Goal: Task Accomplishment & Management: Use online tool/utility

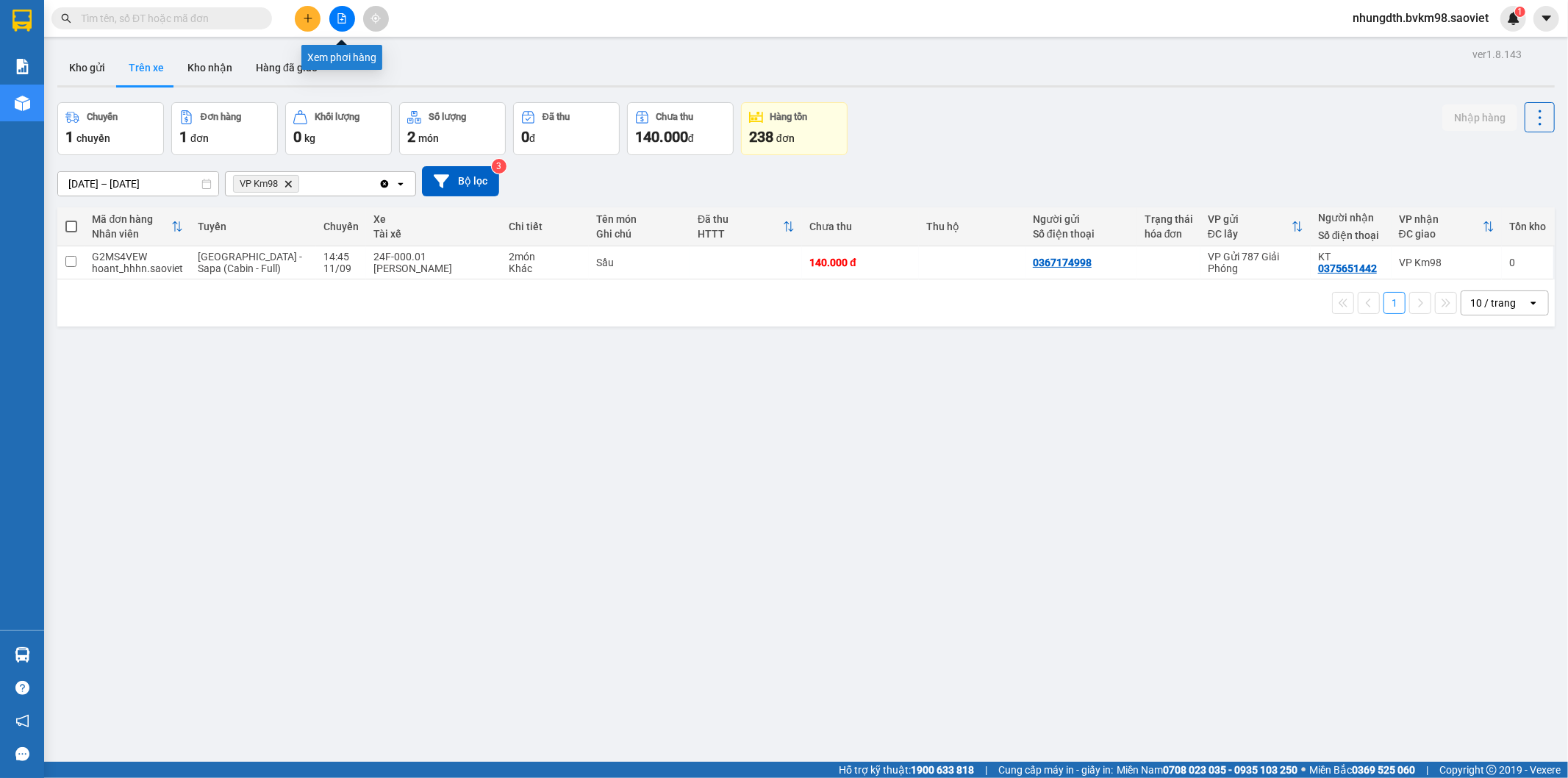
click at [339, 20] on icon "file-add" at bounding box center [341, 18] width 10 height 10
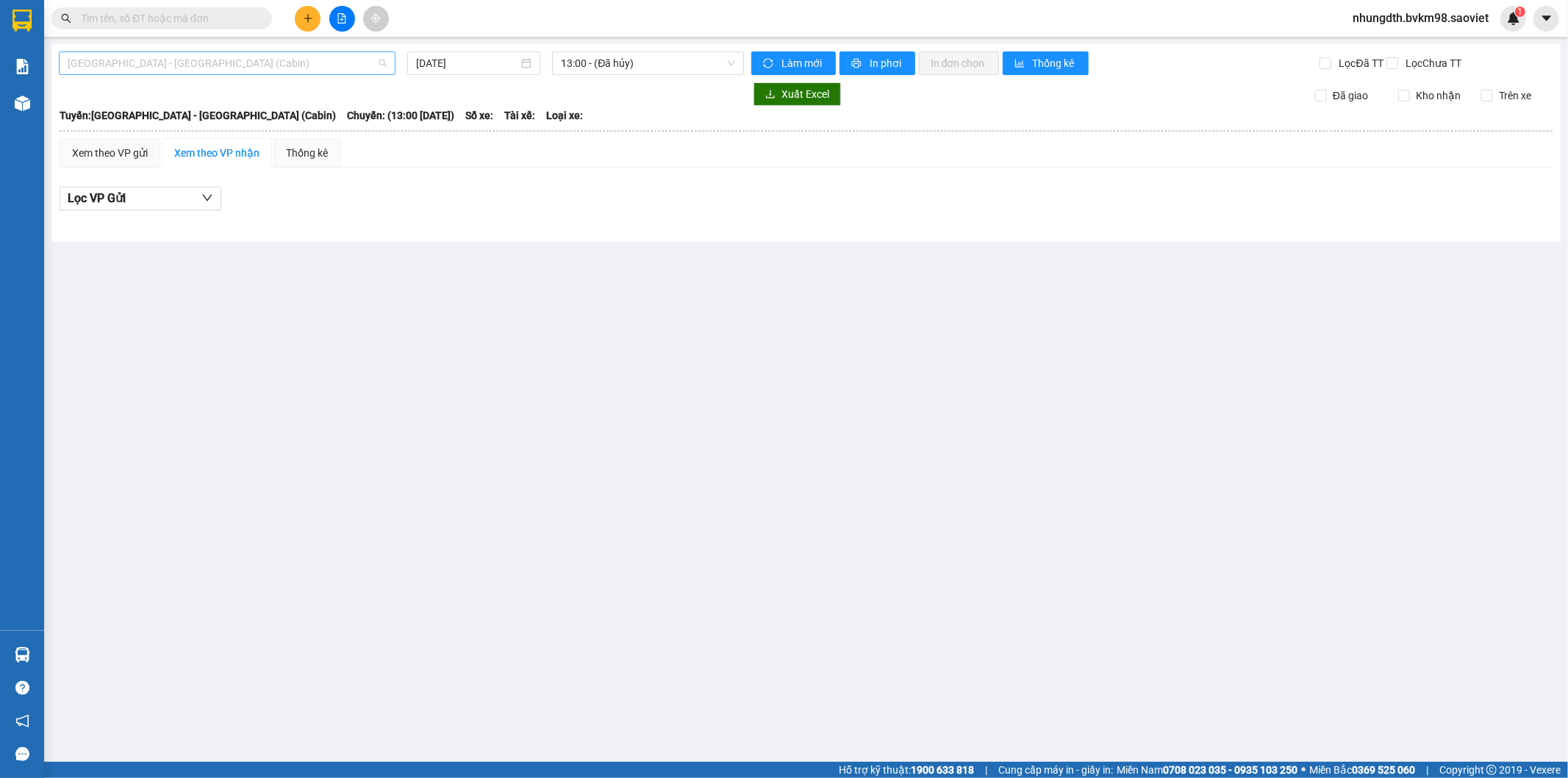
click at [152, 63] on span "[GEOGRAPHIC_DATA] - [GEOGRAPHIC_DATA] (Cabin)" at bounding box center [227, 64] width 319 height 22
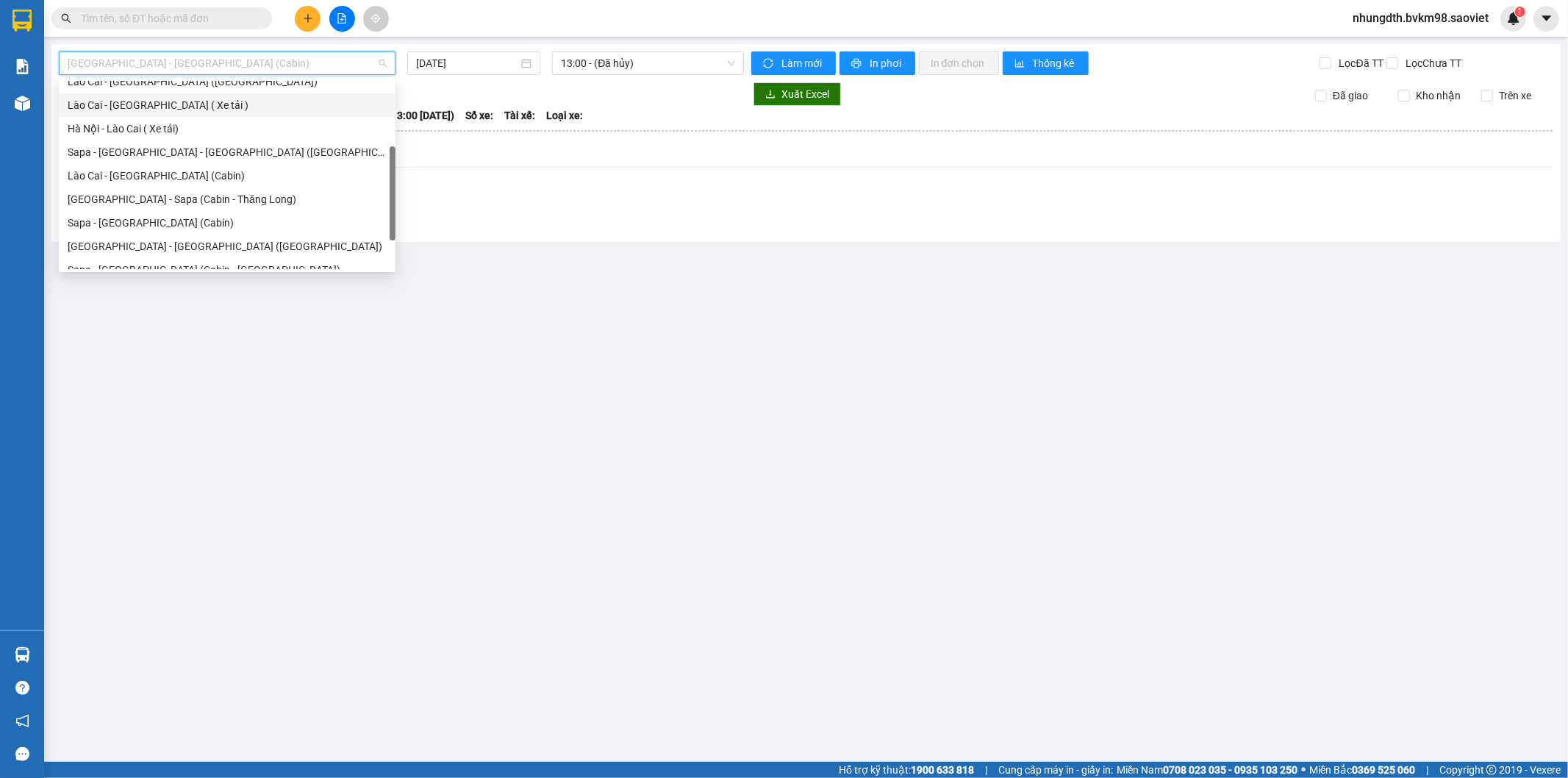
scroll to position [117, 0]
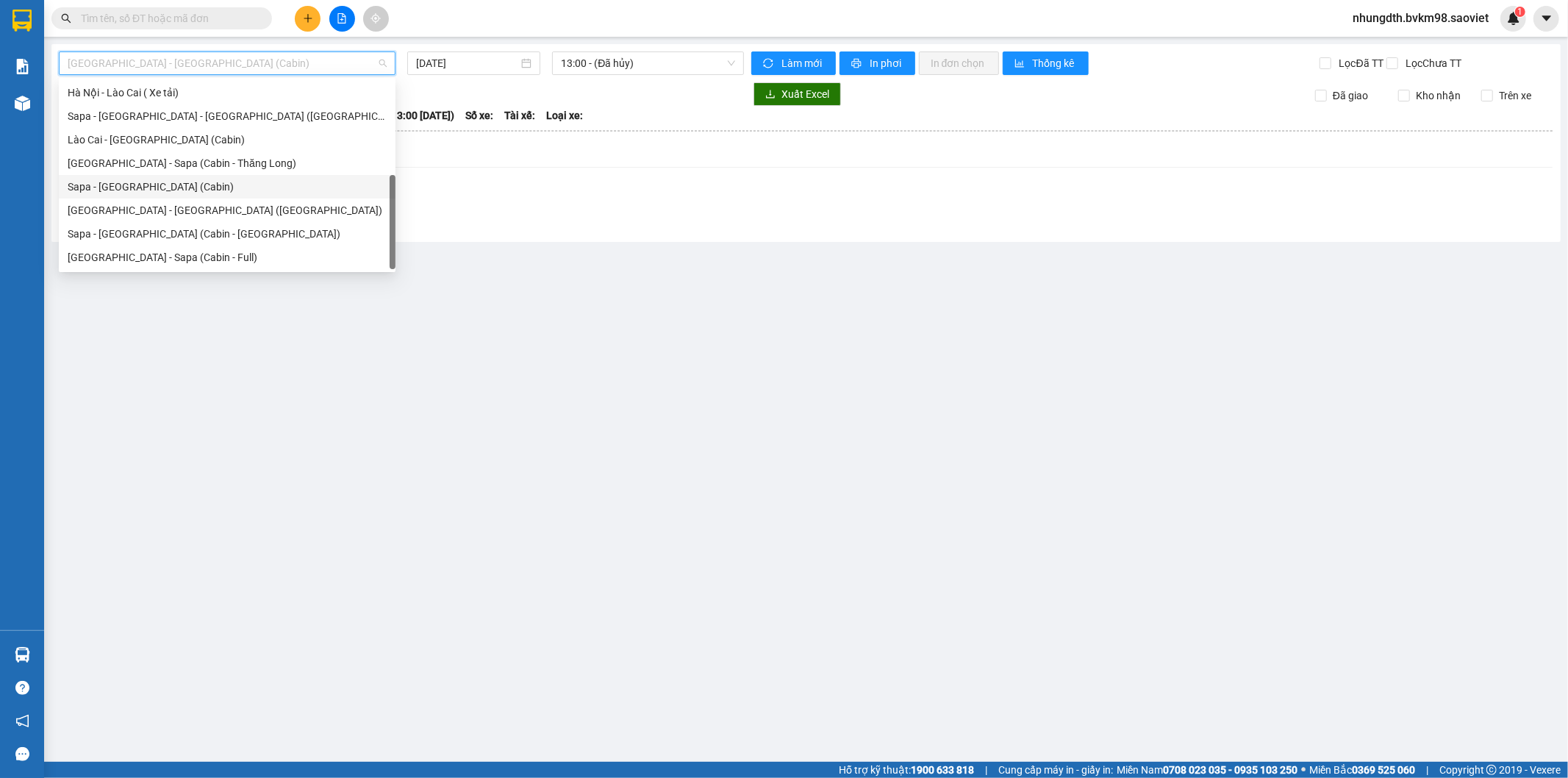
click at [142, 188] on div "Sapa - [GEOGRAPHIC_DATA] (Cabin)" at bounding box center [227, 187] width 319 height 17
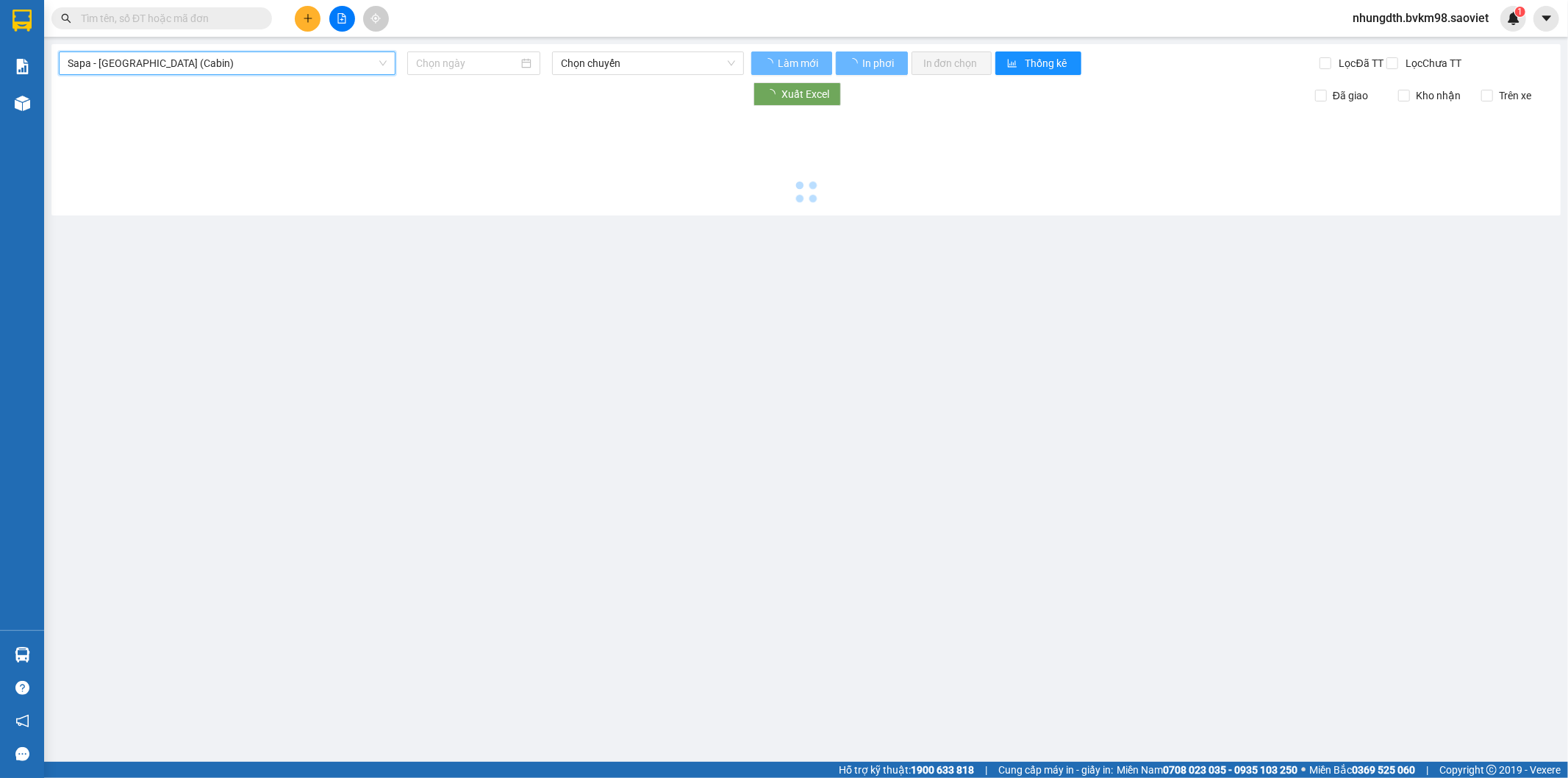
type input "[DATE]"
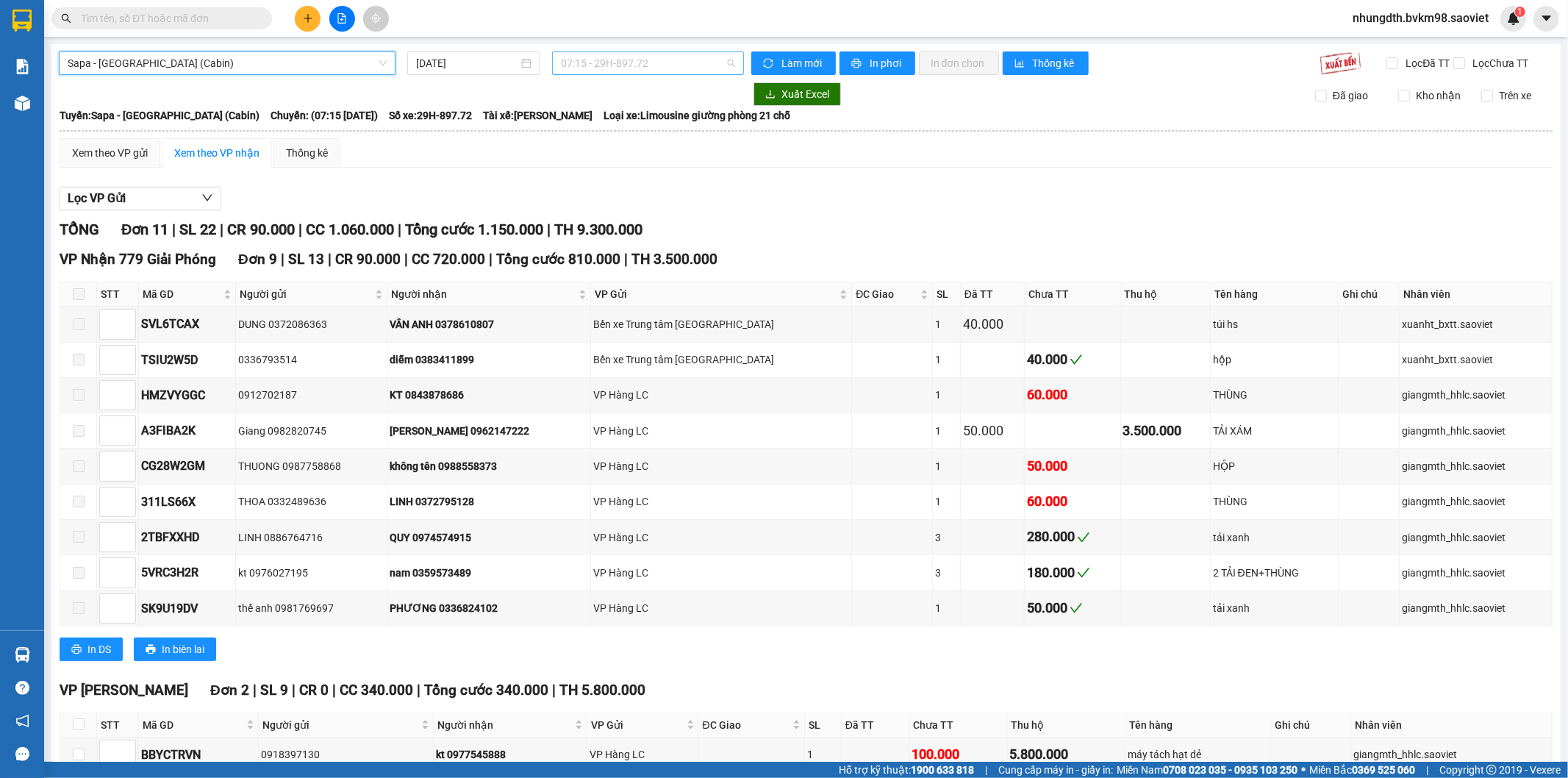
click at [629, 67] on span "07:15 - 29H-897.72" at bounding box center [648, 64] width 174 height 22
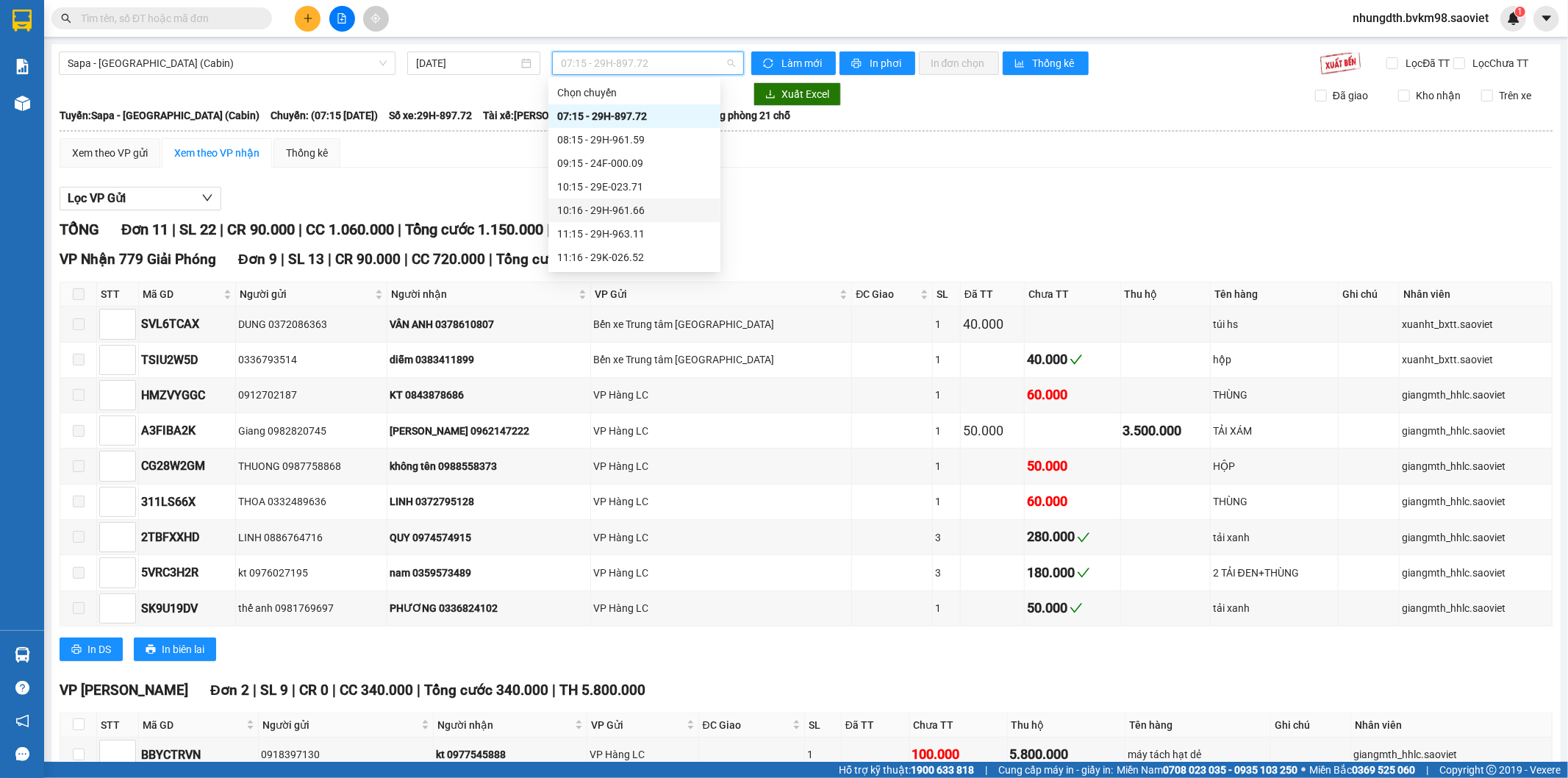
scroll to position [81, 0]
click at [617, 221] on div "12:16 - 29H-962.85" at bounding box center [634, 223] width 154 height 17
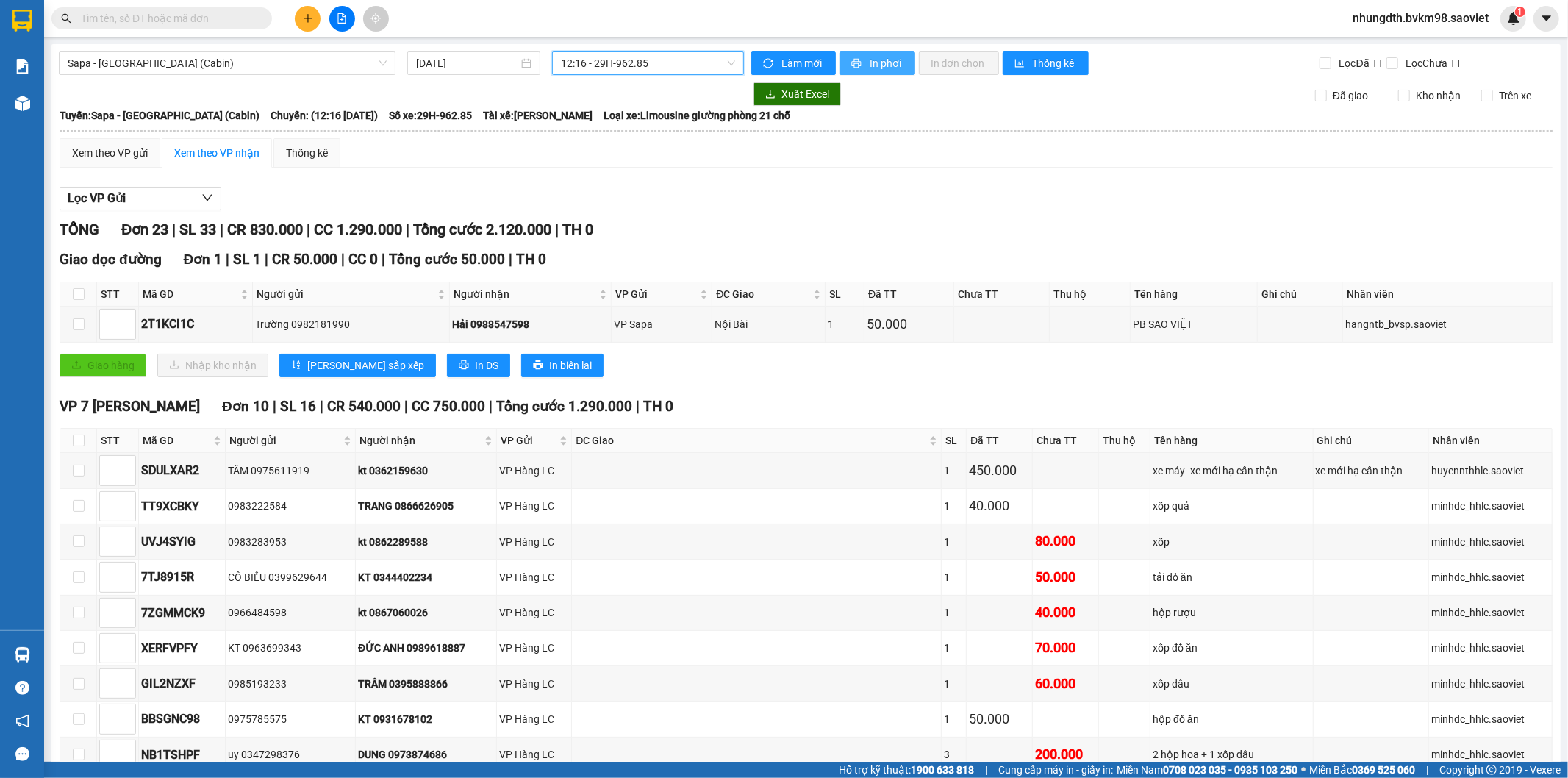
click at [876, 63] on span "In phơi" at bounding box center [886, 64] width 34 height 17
